Goal: Transaction & Acquisition: Purchase product/service

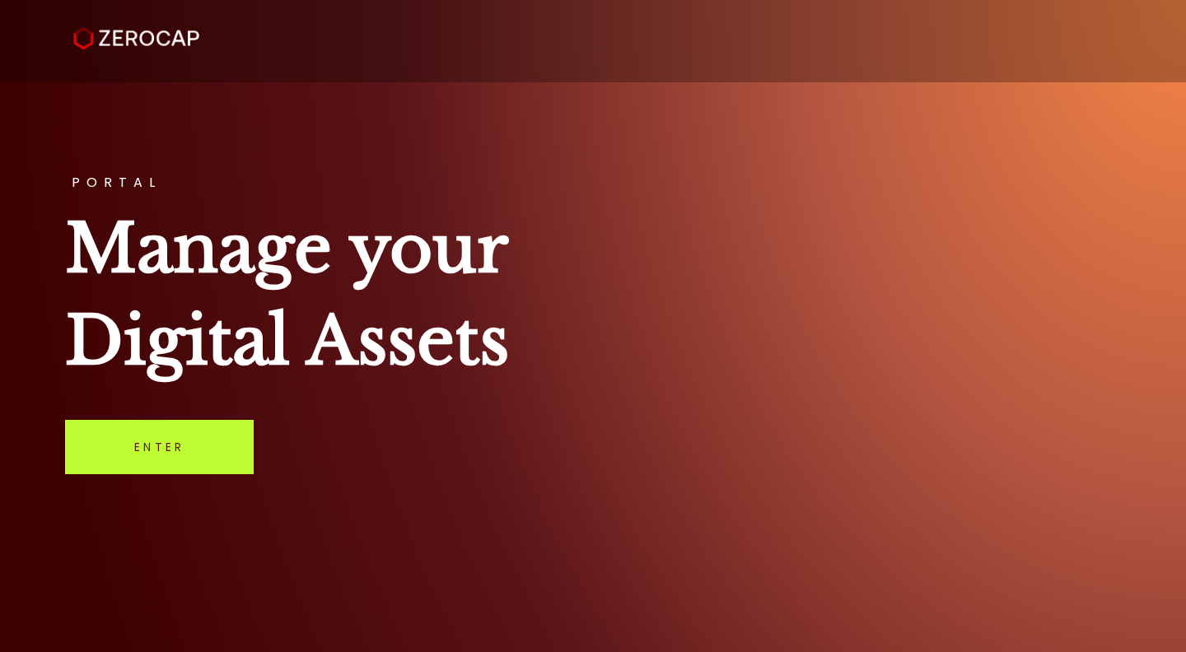
click at [218, 447] on link "Enter" at bounding box center [159, 447] width 189 height 54
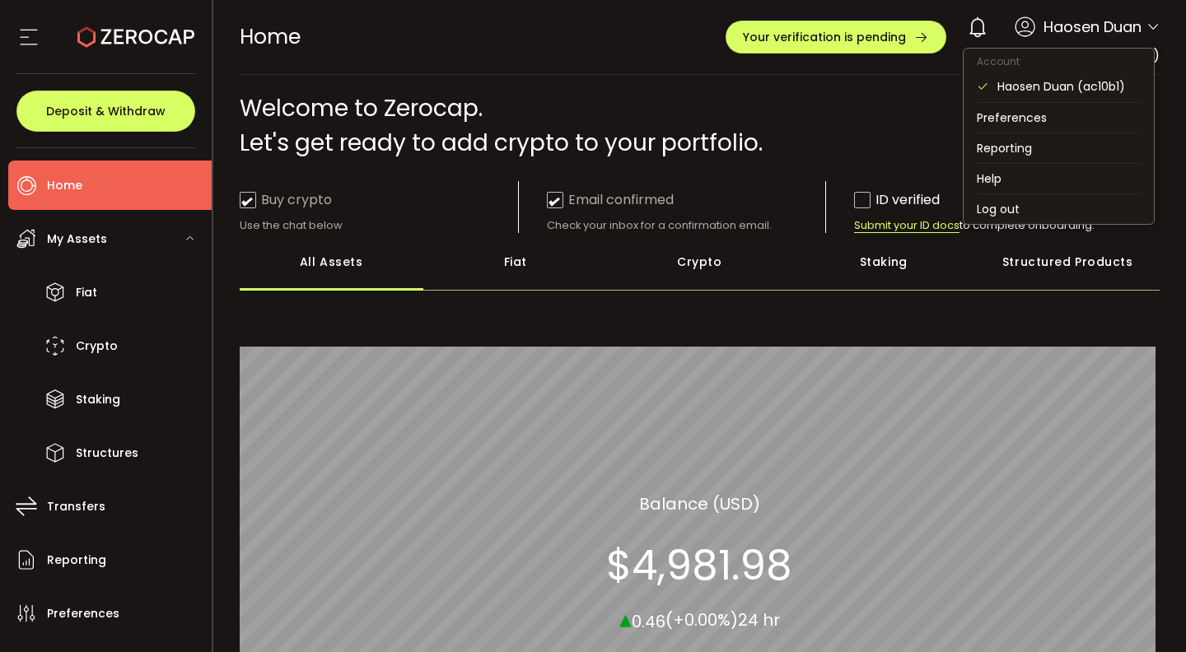
click at [1150, 30] on icon at bounding box center [1152, 27] width 13 height 13
click at [1095, 205] on li "Log out" at bounding box center [1058, 209] width 190 height 30
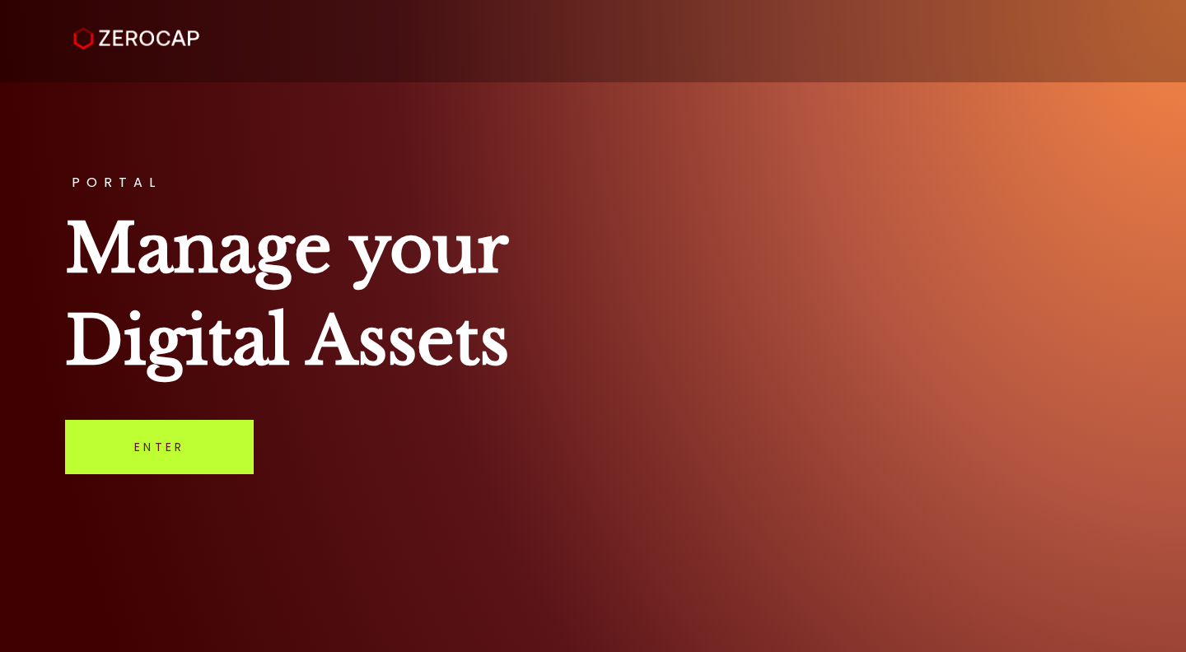
click at [185, 448] on link "Enter" at bounding box center [159, 447] width 189 height 54
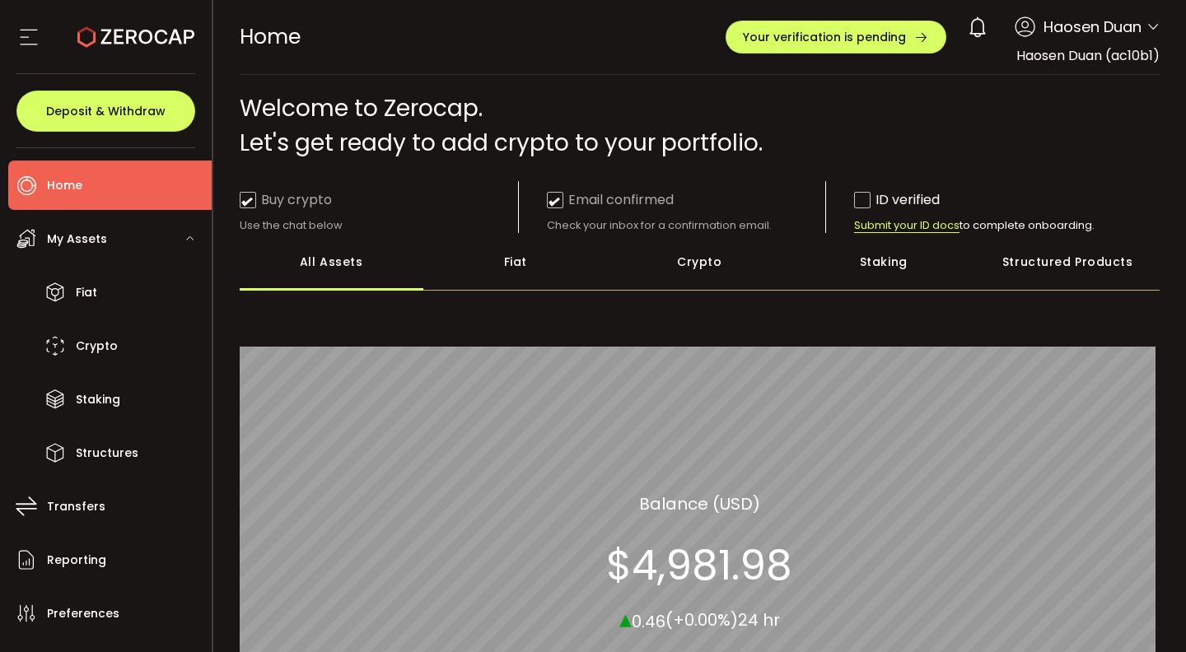
click at [1159, 30] on header "PDF is being processed and will download to your computer HOME Buy Power $0.00 …" at bounding box center [699, 37] width 973 height 75
click at [1146, 29] on icon at bounding box center [1152, 27] width 13 height 13
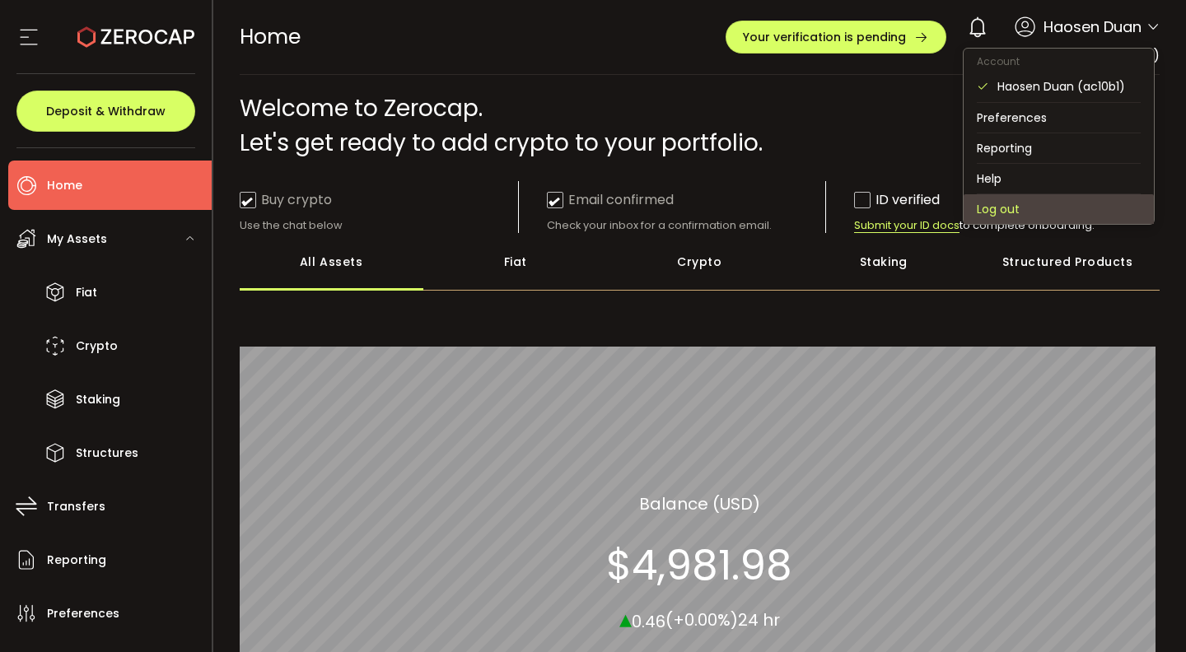
click at [1033, 201] on li "Log out" at bounding box center [1058, 209] width 190 height 30
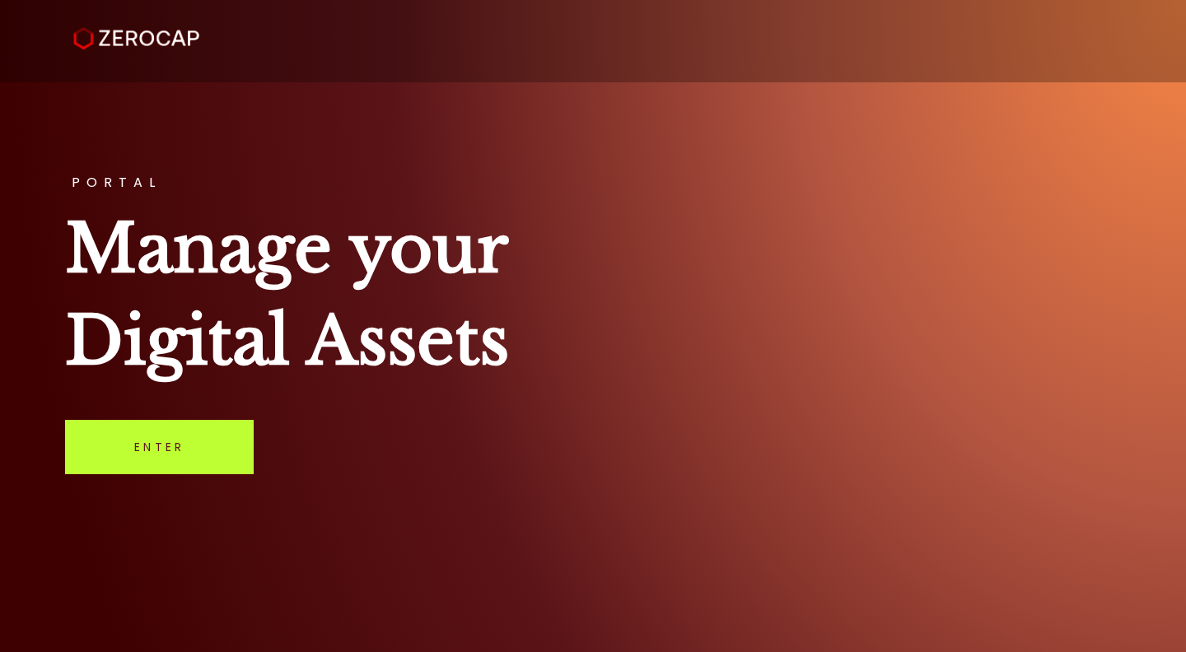
click at [91, 459] on link "Enter" at bounding box center [159, 447] width 189 height 54
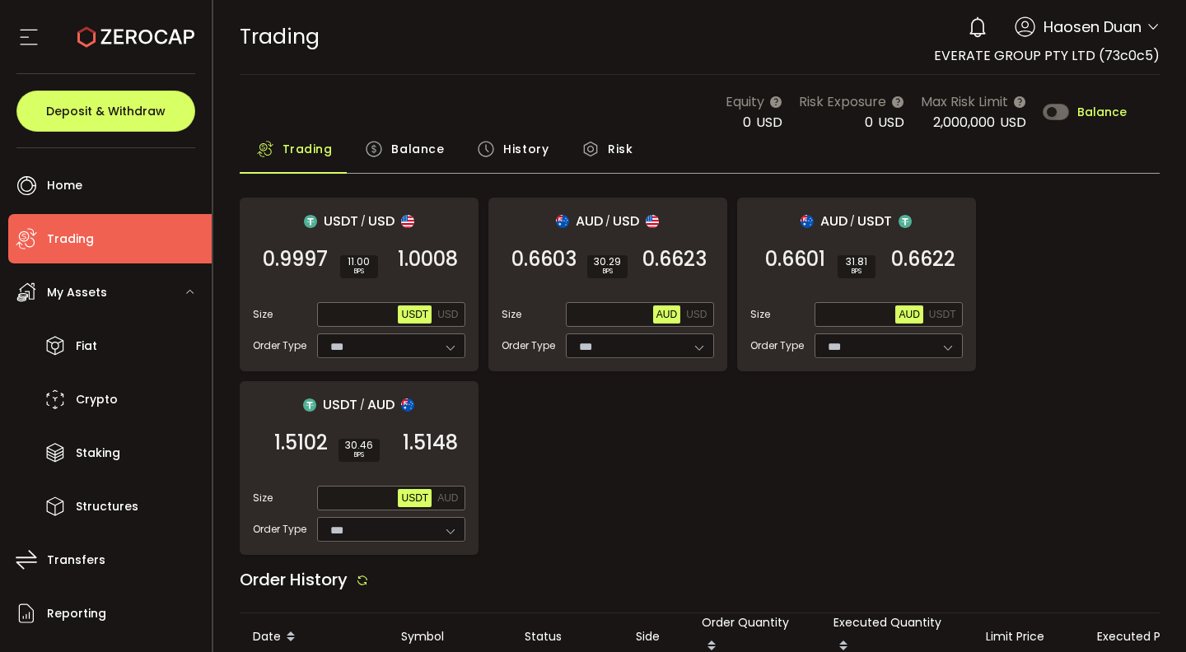
type input "***"
drag, startPoint x: 952, startPoint y: 308, endPoint x: 870, endPoint y: 333, distance: 86.0
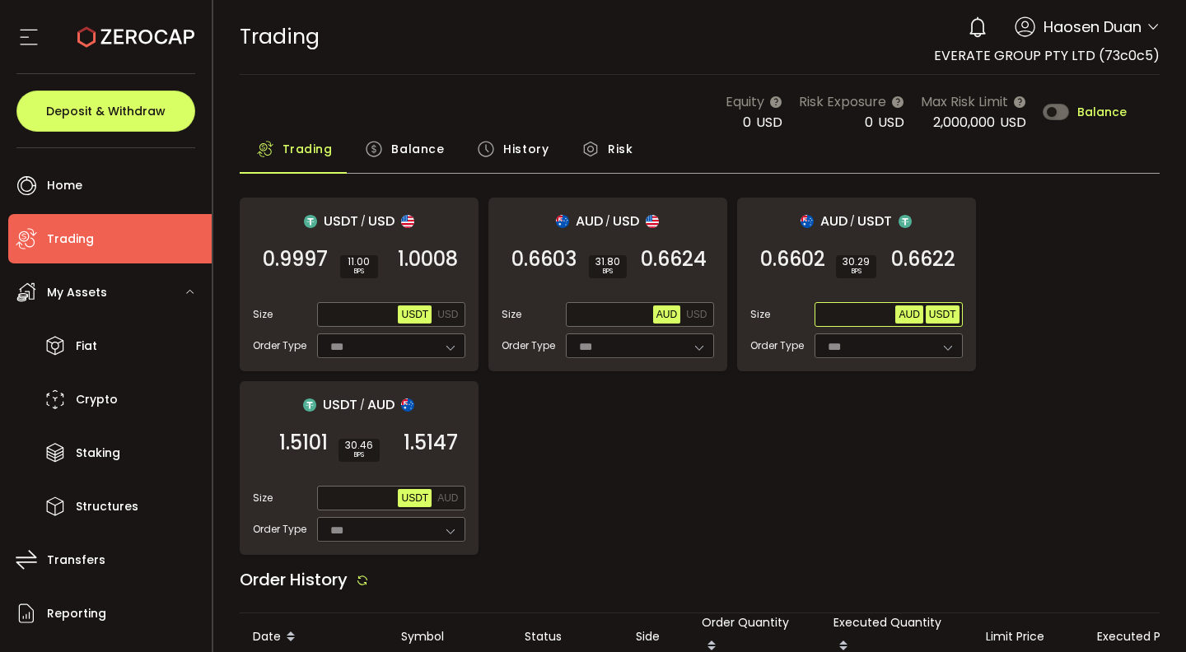
click at [952, 309] on span "USDT" at bounding box center [942, 315] width 27 height 12
click at [857, 315] on input "text" at bounding box center [857, 315] width 78 height 18
type input "******"
drag, startPoint x: 918, startPoint y: 268, endPoint x: 906, endPoint y: 306, distance: 40.6
click at [918, 268] on span "0.6622" at bounding box center [923, 259] width 64 height 16
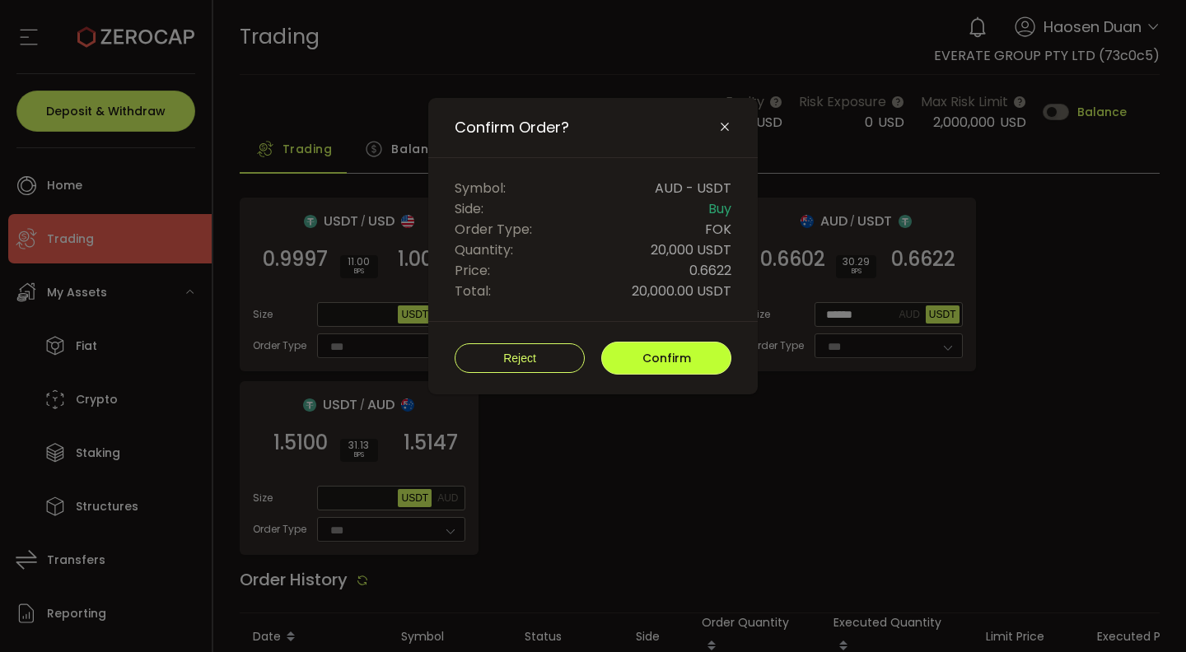
click at [689, 355] on span "Confirm" at bounding box center [666, 358] width 49 height 16
